Goal: Information Seeking & Learning: Learn about a topic

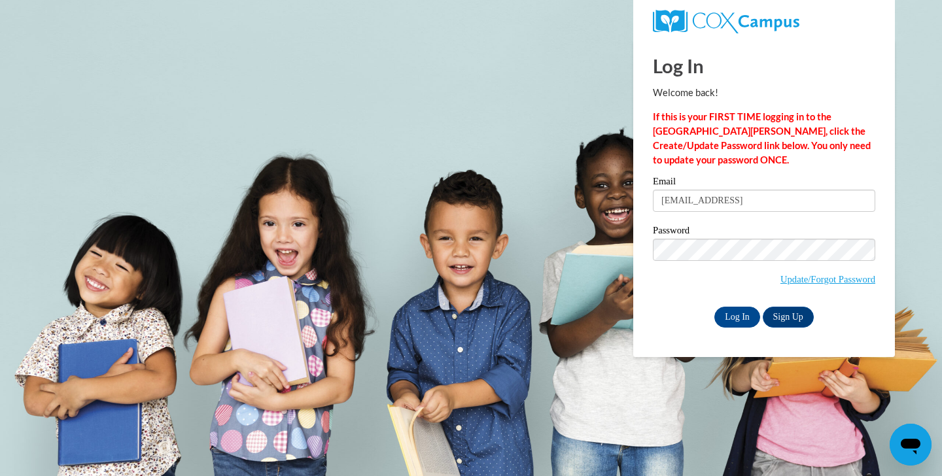
type input "bigdaddyjt4@yahoo.com"
click at [623, 337] on body "Log In Welcome back! If this is your FIRST TIME logging in to the NEW Cox Campu…" at bounding box center [471, 238] width 942 height 476
click at [738, 311] on input "Log In" at bounding box center [737, 317] width 46 height 21
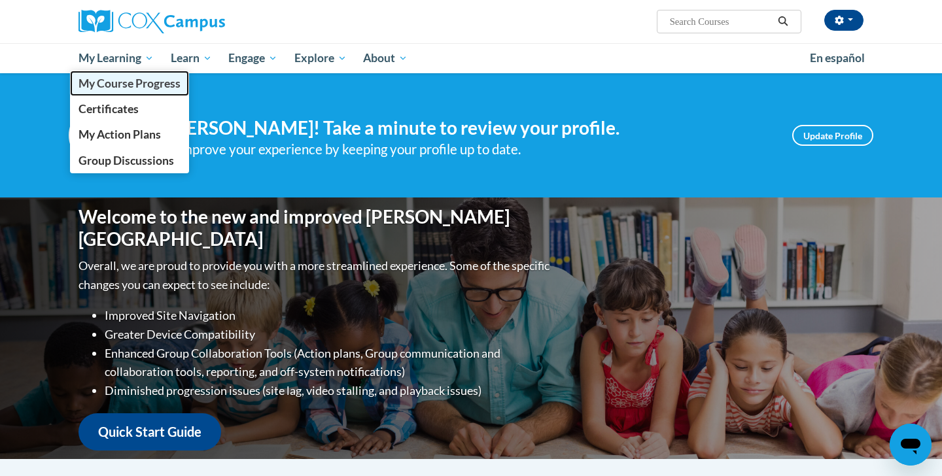
click at [114, 87] on span "My Course Progress" at bounding box center [129, 84] width 102 height 14
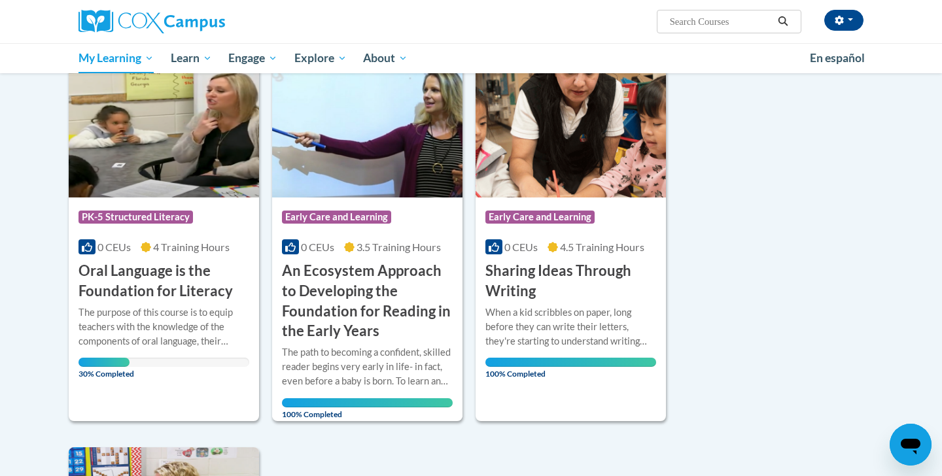
scroll to position [173, 0]
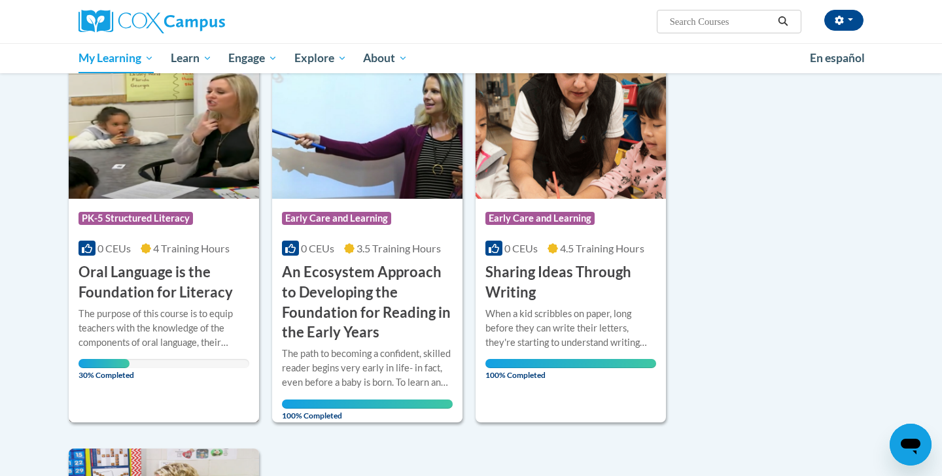
click at [171, 284] on h3 "Oral Language is the Foundation for Literacy" at bounding box center [163, 282] width 171 height 41
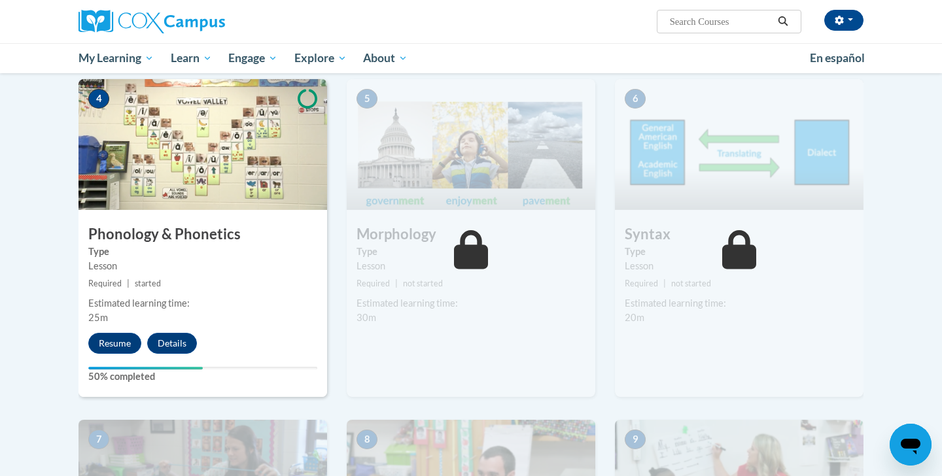
scroll to position [659, 0]
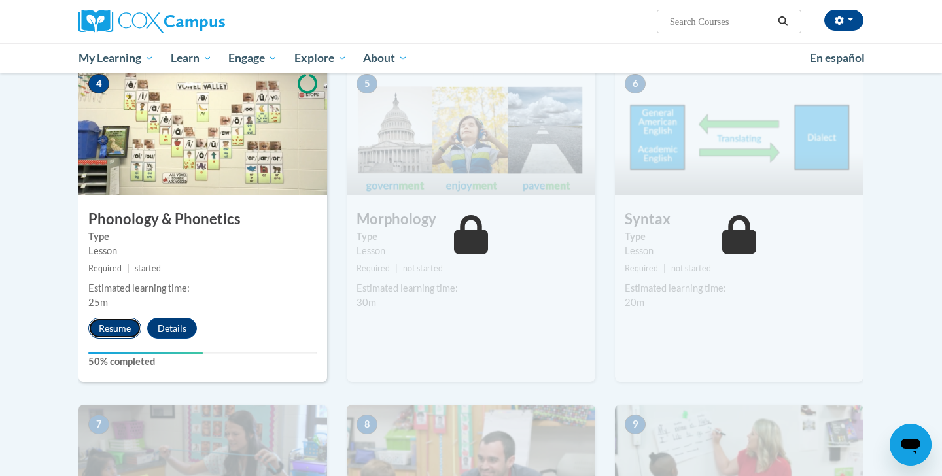
click at [107, 324] on button "Resume" at bounding box center [114, 328] width 53 height 21
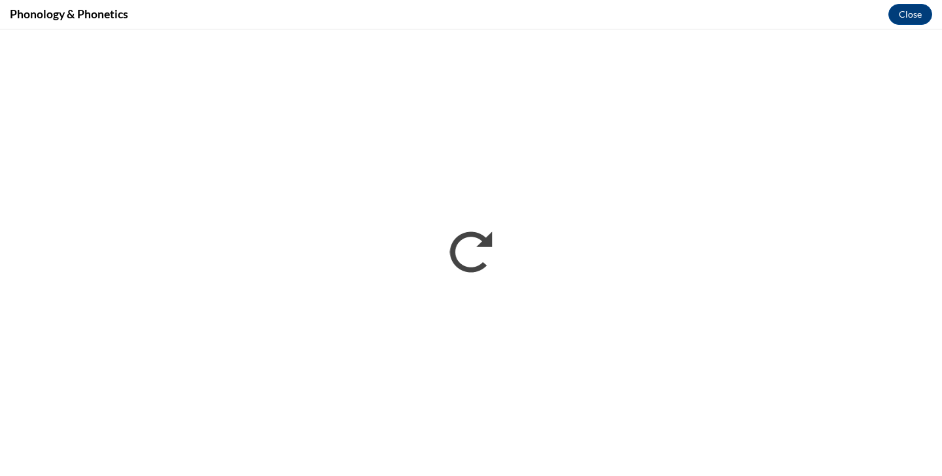
scroll to position [0, 0]
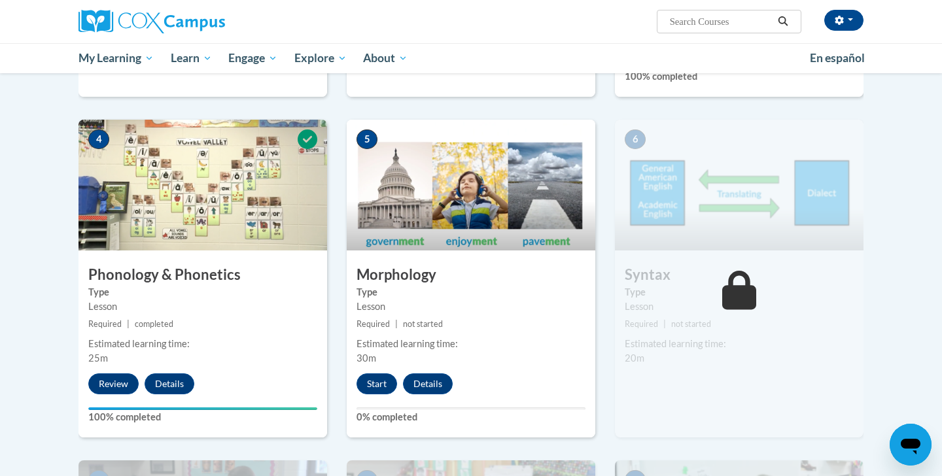
scroll to position [614, 0]
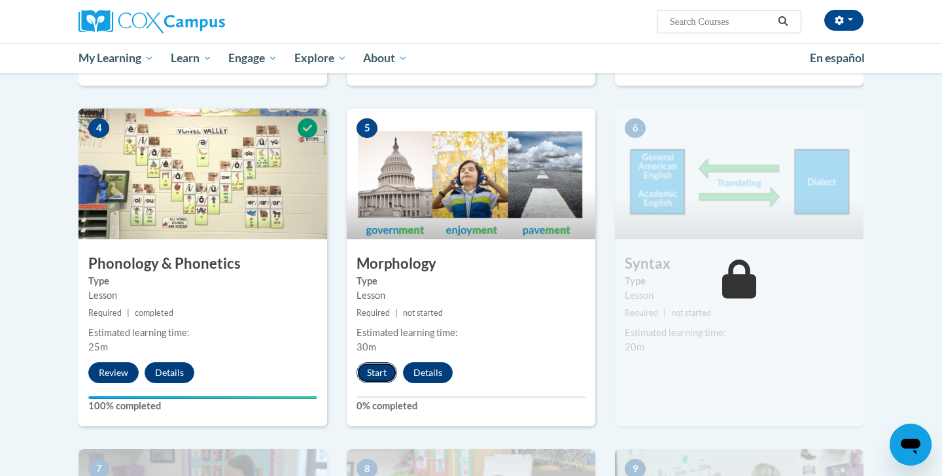
click at [374, 375] on button "Start" at bounding box center [376, 372] width 41 height 21
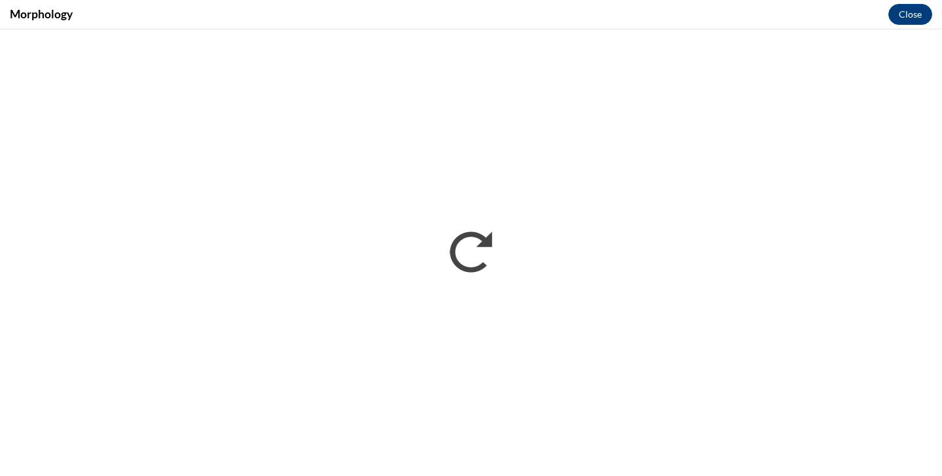
scroll to position [0, 0]
